Goal: Task Accomplishment & Management: Manage account settings

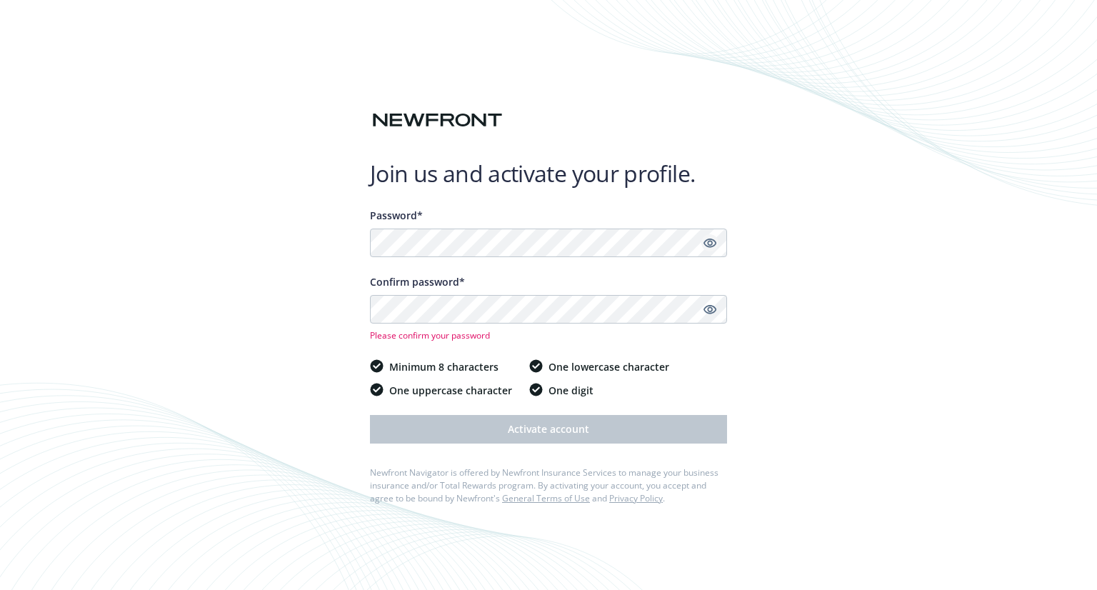
click at [713, 243] on icon "Show password" at bounding box center [710, 242] width 13 height 13
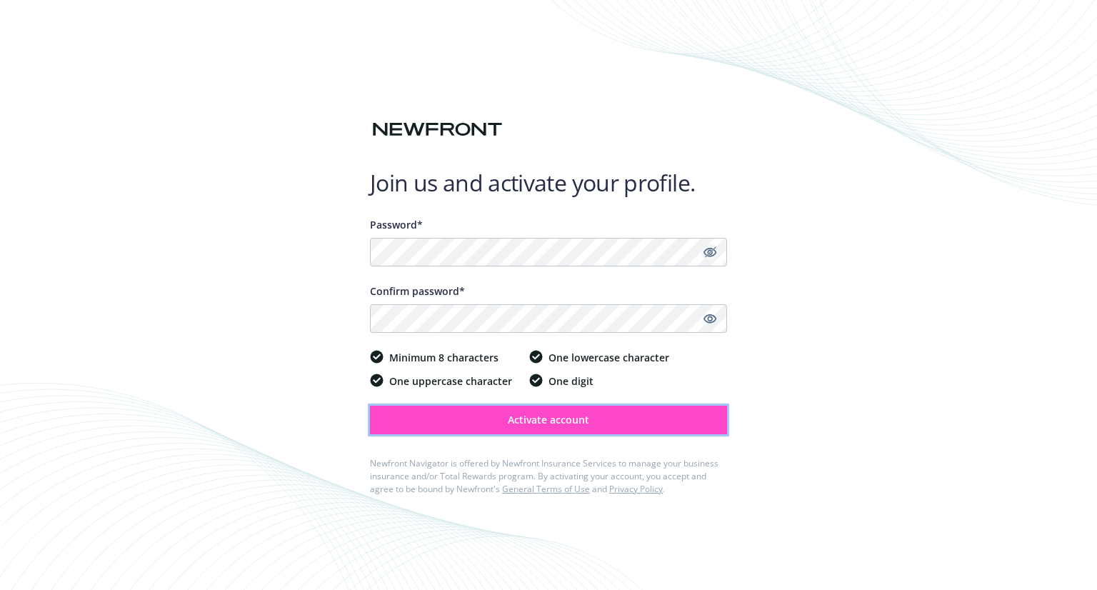
click at [534, 420] on span "Activate account" at bounding box center [548, 420] width 81 height 14
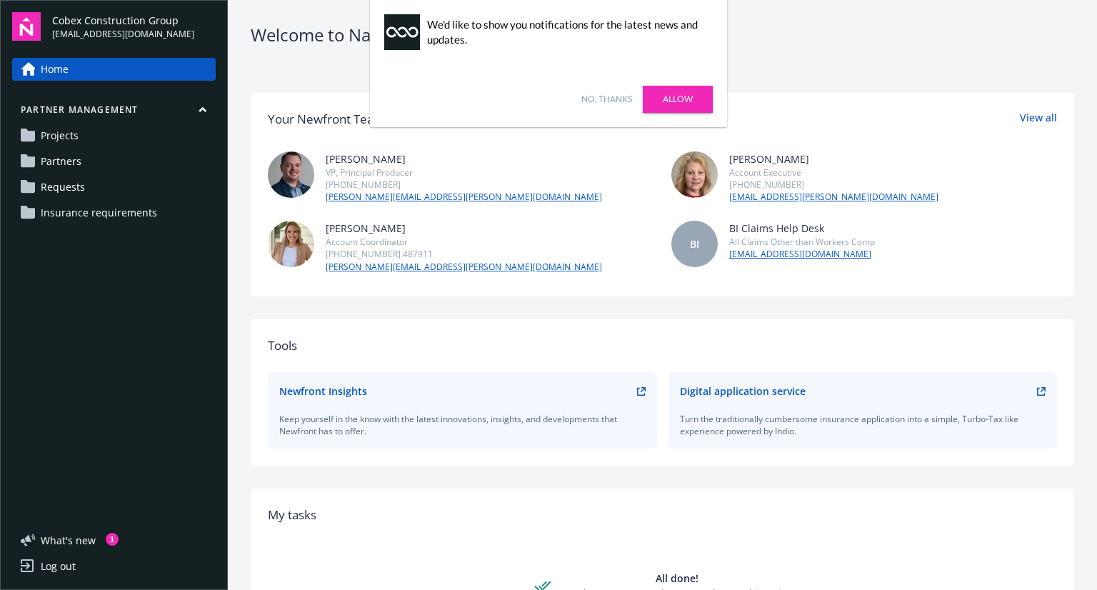
click at [594, 101] on link "No, thanks" at bounding box center [606, 99] width 51 height 13
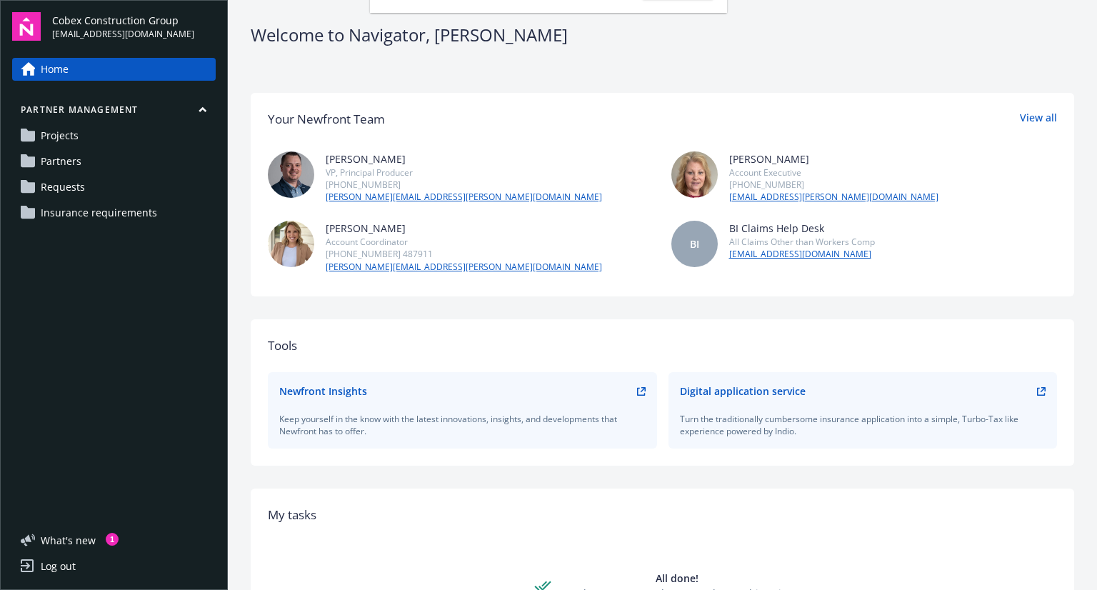
click at [97, 217] on span "Insurance requirements" at bounding box center [99, 212] width 116 height 23
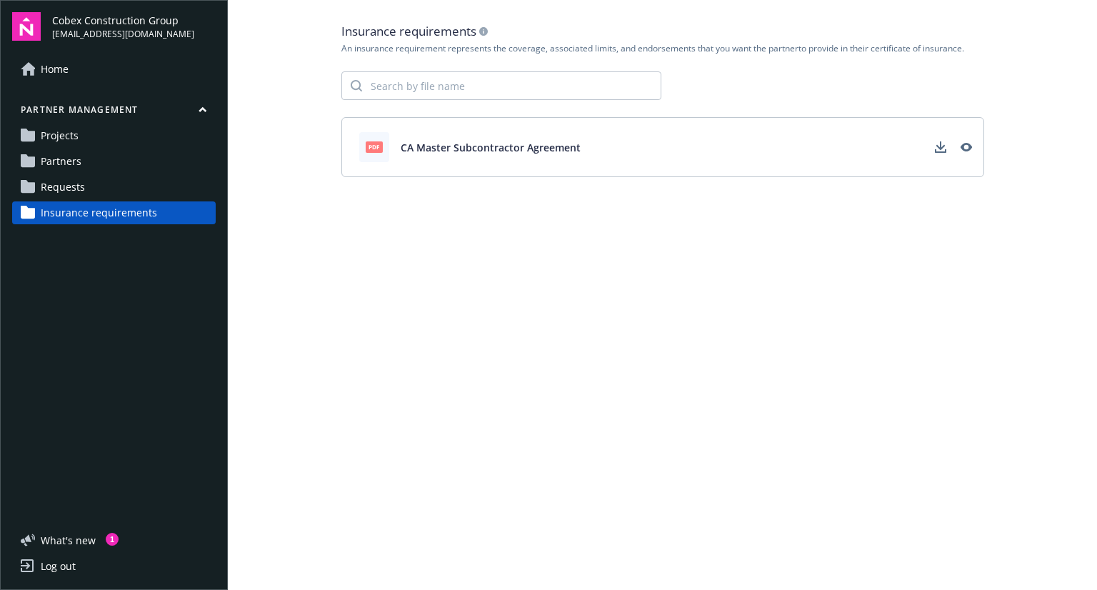
click at [73, 139] on span "Projects" at bounding box center [60, 135] width 38 height 23
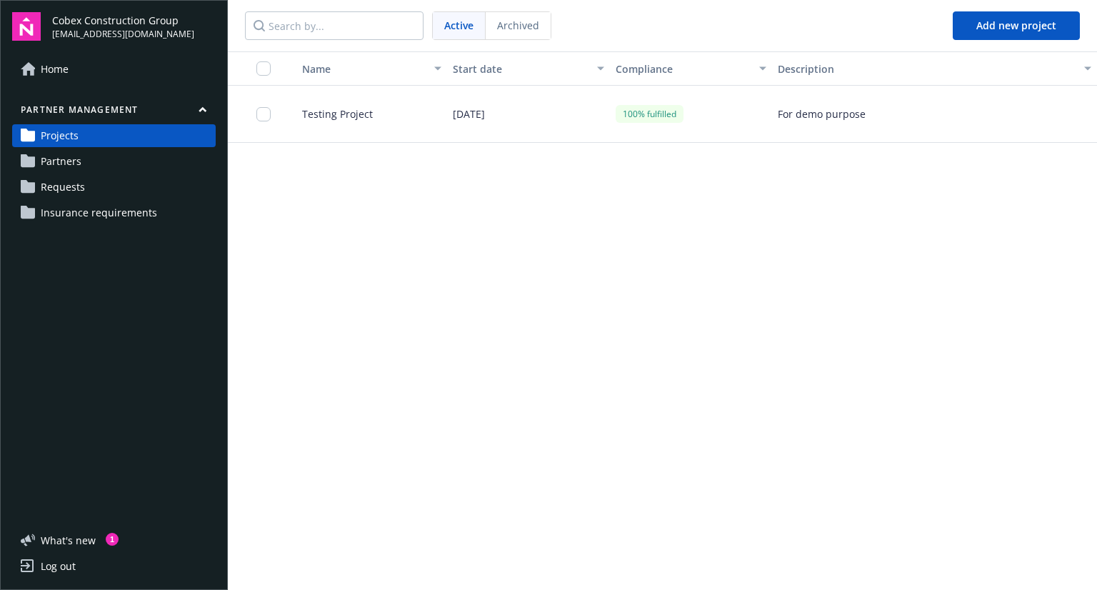
click at [69, 161] on span "Partners" at bounding box center [61, 161] width 41 height 23
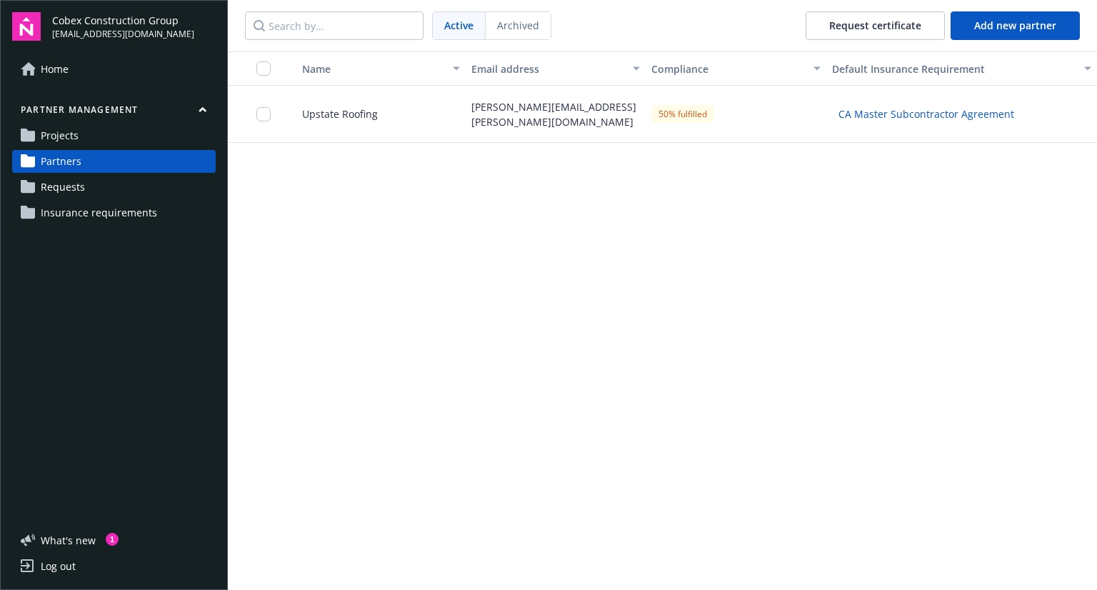
click at [946, 116] on span "CA Master Subcontractor Agreement" at bounding box center [927, 113] width 176 height 15
click at [71, 137] on span "Projects" at bounding box center [60, 135] width 38 height 23
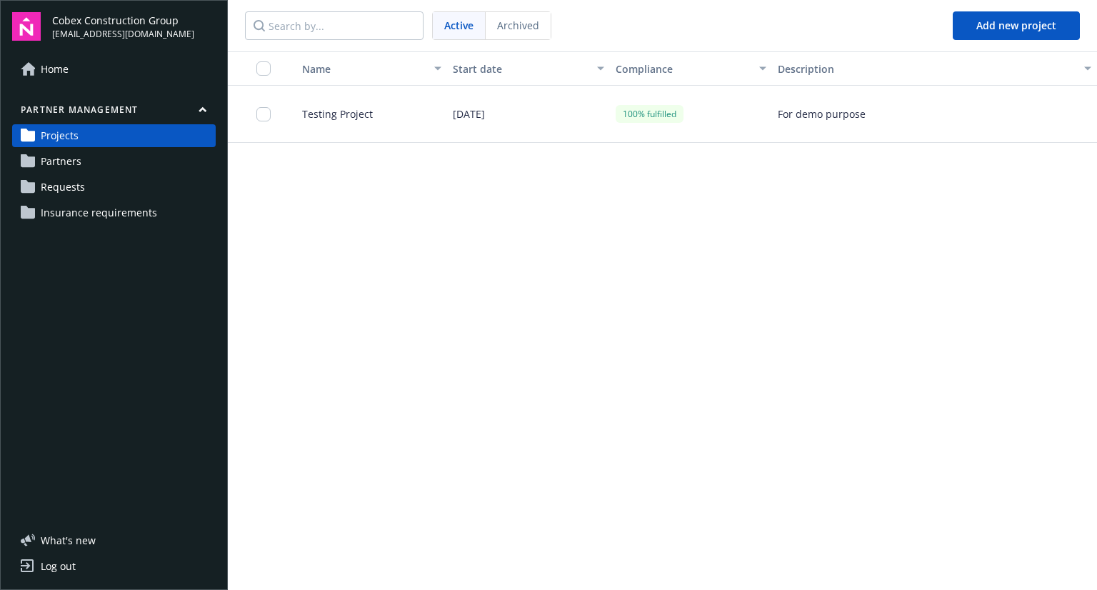
click at [66, 168] on span "Partners" at bounding box center [61, 161] width 41 height 23
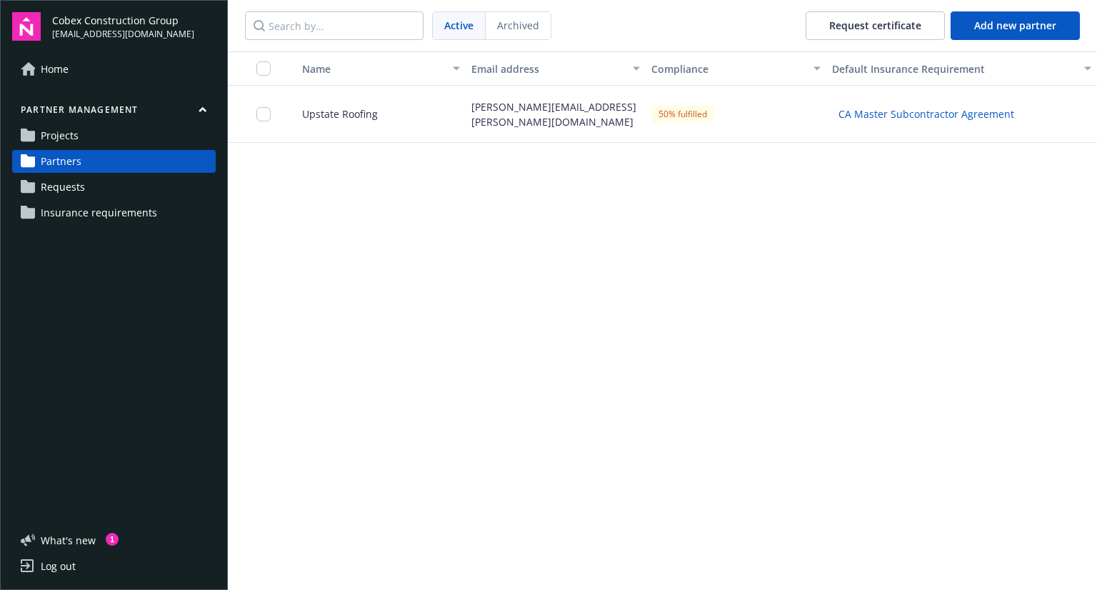
click at [71, 198] on span "Requests" at bounding box center [63, 187] width 44 height 23
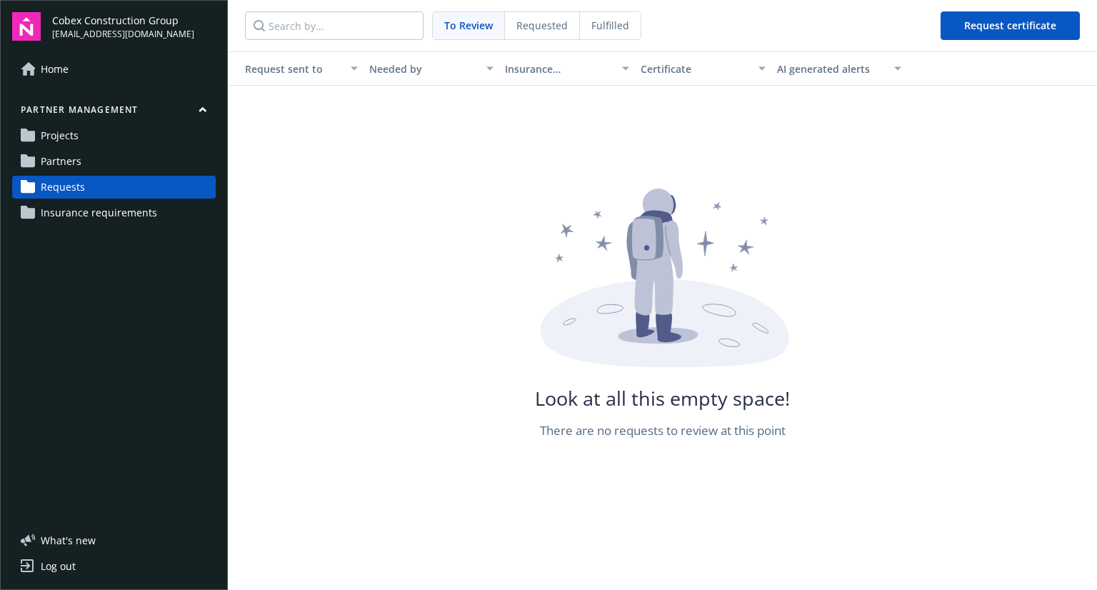
click at [71, 147] on div "Partner management Projects Partners Requests Insurance requirements" at bounding box center [114, 164] width 204 height 121
click at [71, 140] on span "Projects" at bounding box center [60, 135] width 38 height 23
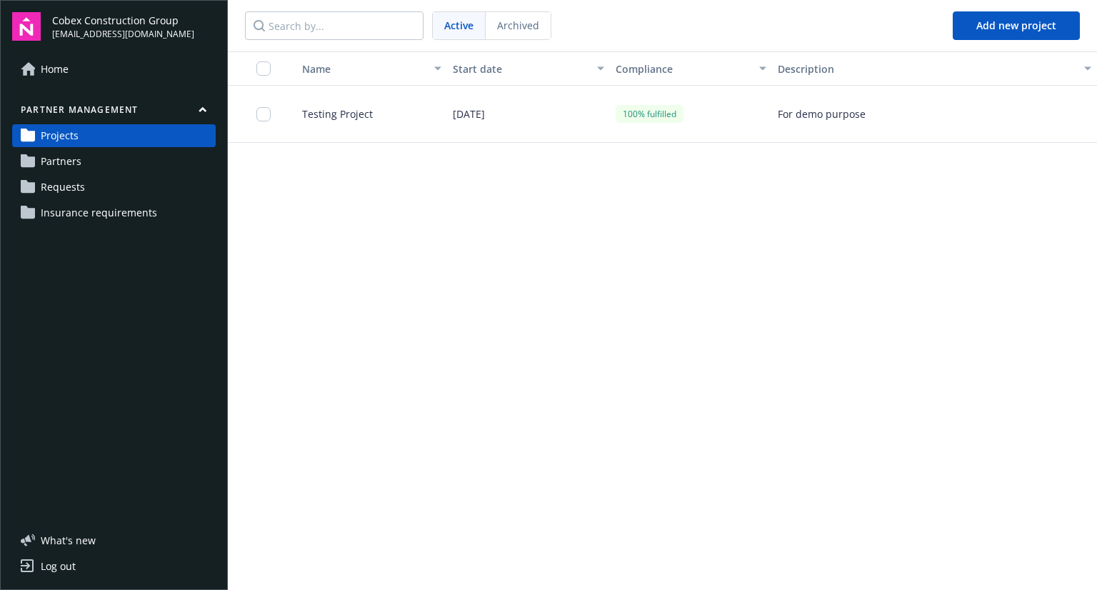
click at [69, 162] on span "Partners" at bounding box center [61, 161] width 41 height 23
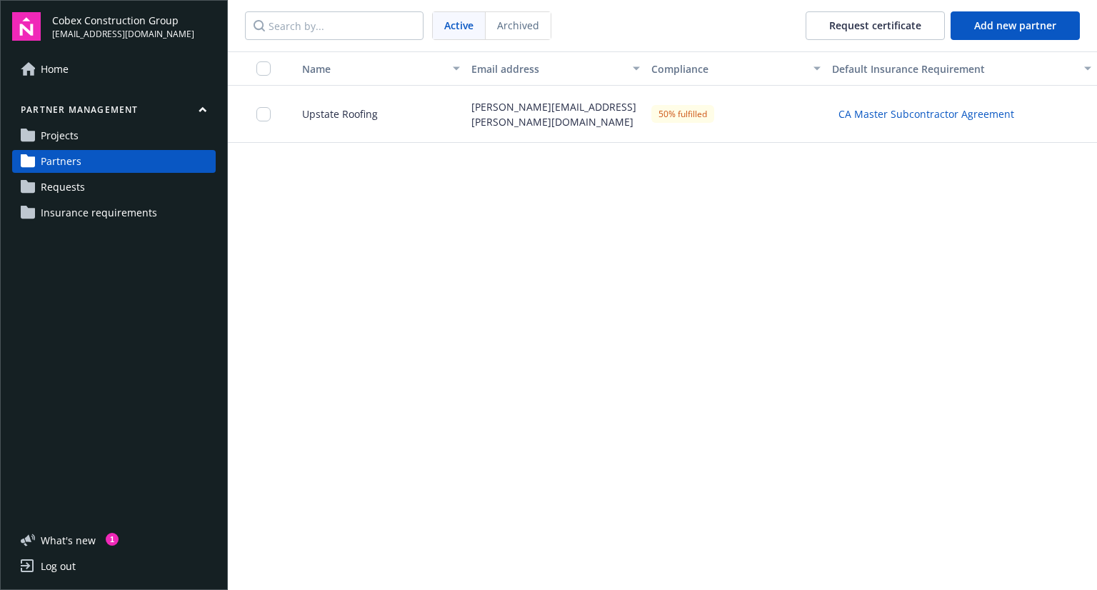
drag, startPoint x: 69, startPoint y: 162, endPoint x: 73, endPoint y: 188, distance: 26.1
click at [73, 187] on span "Requests" at bounding box center [63, 187] width 44 height 23
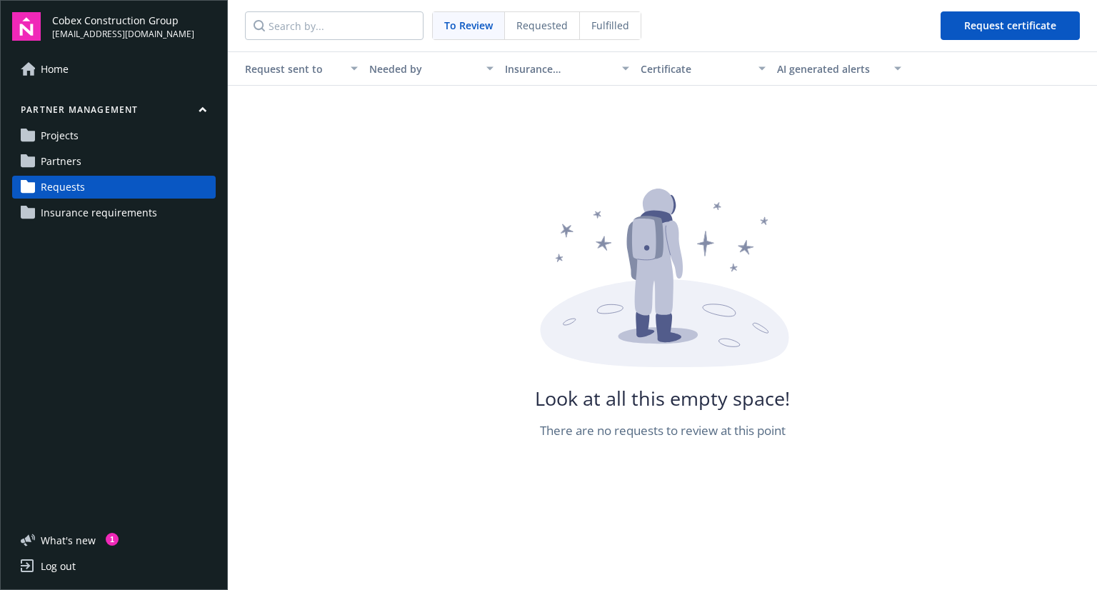
click at [100, 164] on link "Partners" at bounding box center [114, 161] width 204 height 23
